Goal: Information Seeking & Learning: Learn about a topic

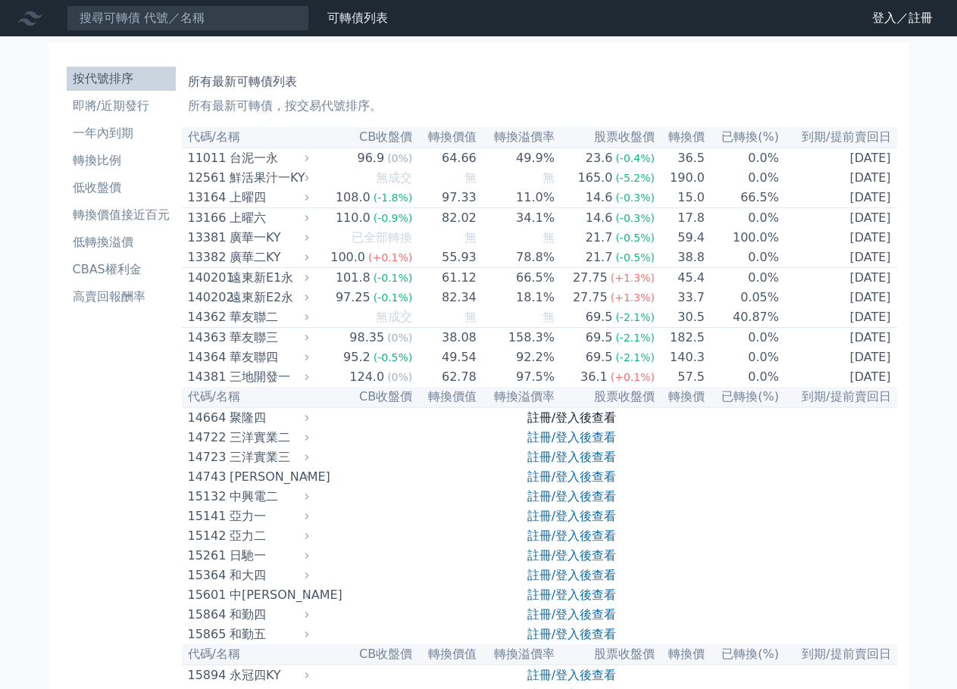
click at [545, 425] on link "註冊/登入後查看" at bounding box center [571, 418] width 89 height 14
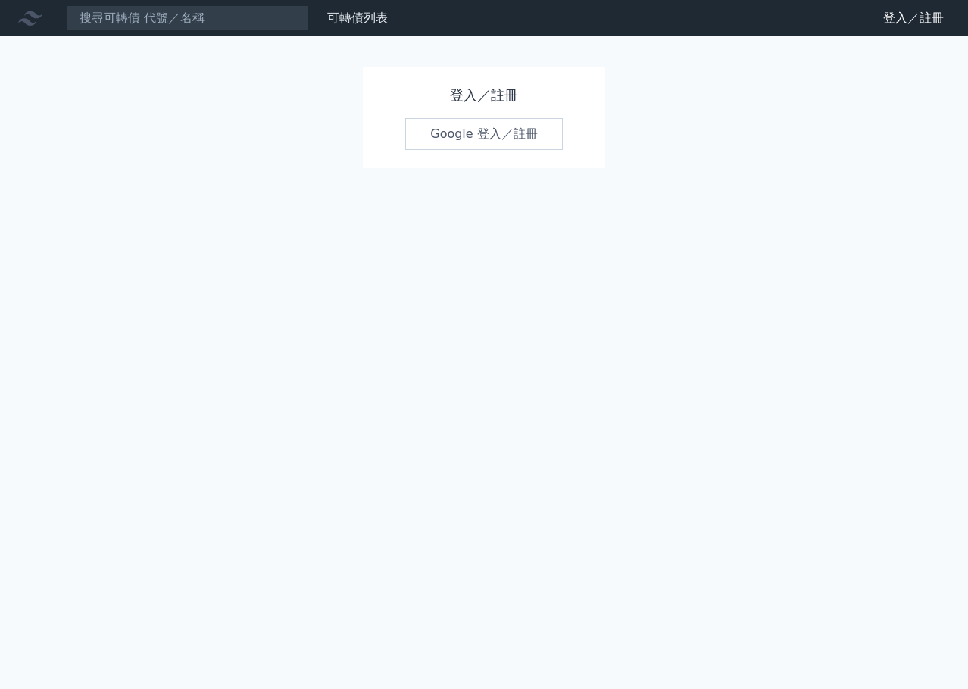
click at [493, 131] on link "Google 登入／註冊" at bounding box center [484, 134] width 158 height 32
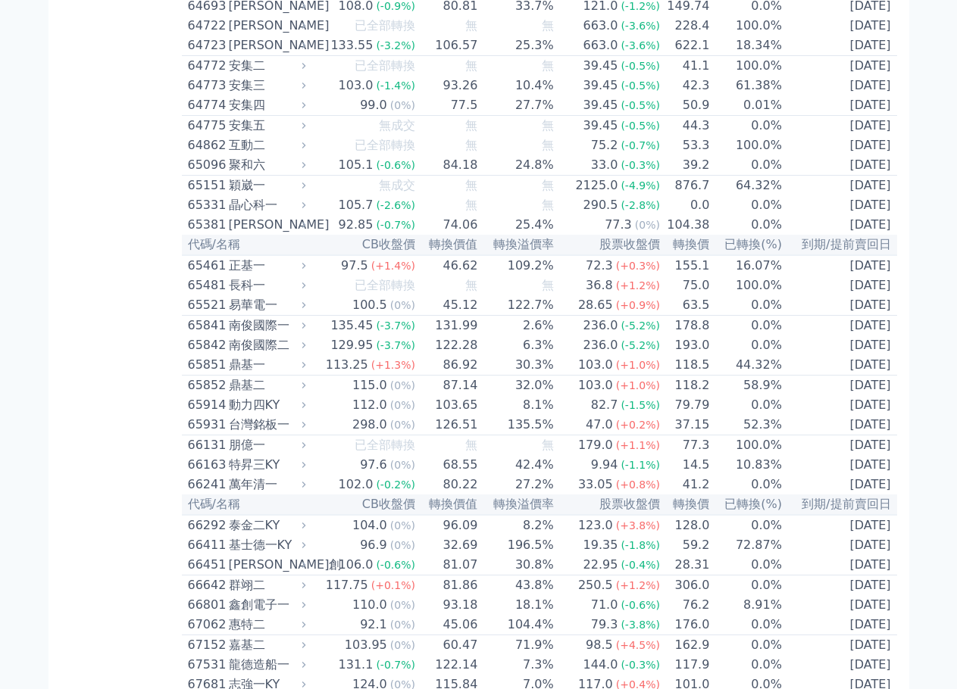
scroll to position [6454, 0]
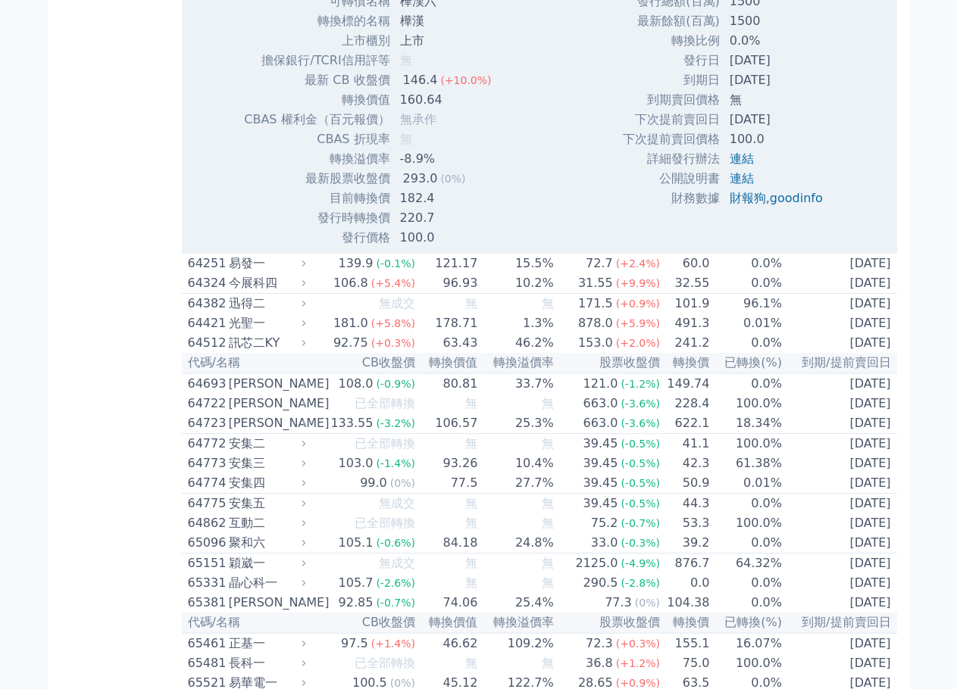
scroll to position [6530, 0]
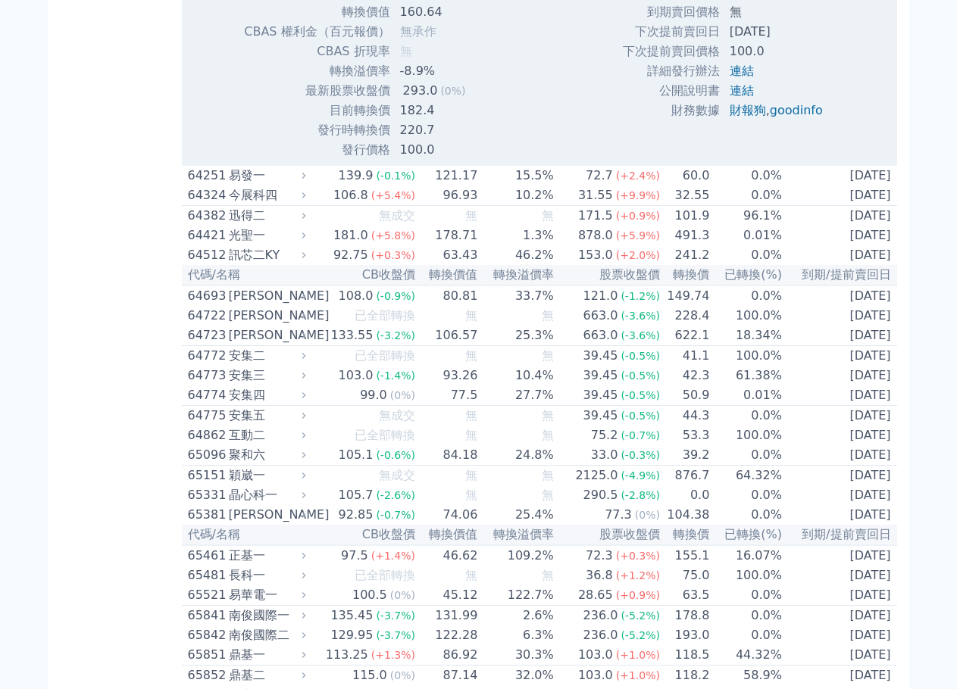
scroll to position [7060, 0]
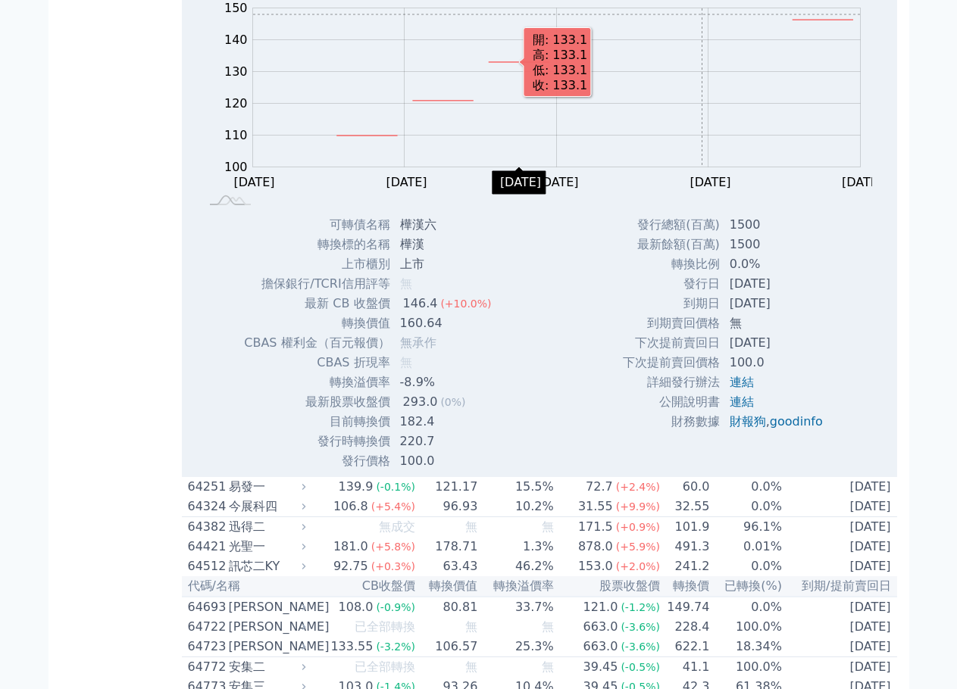
scroll to position [6681, 0]
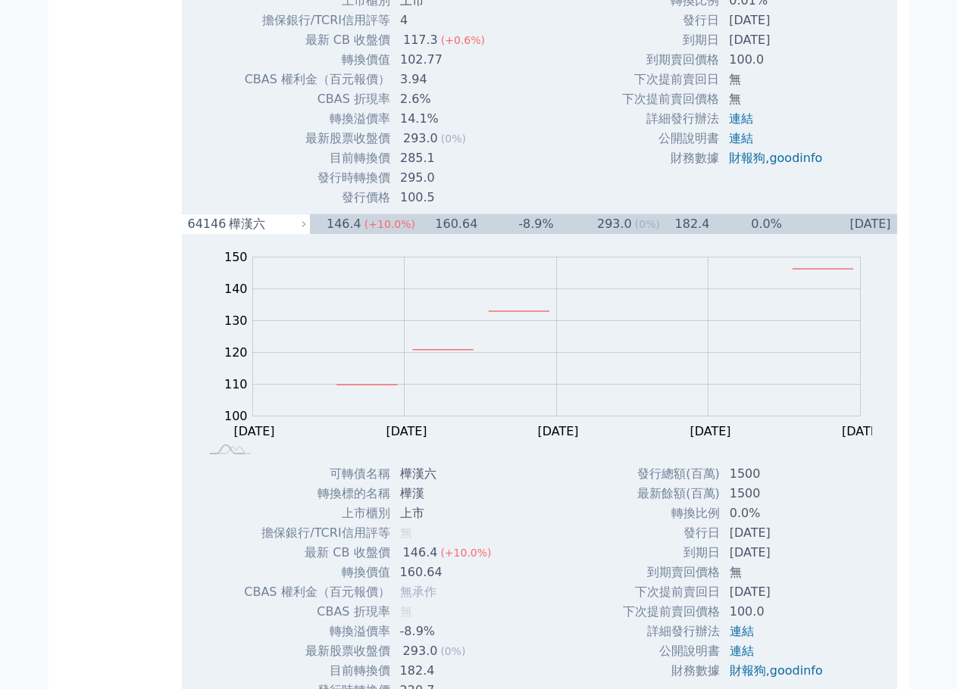
scroll to position [6530, 0]
